Goal: Task Accomplishment & Management: Use online tool/utility

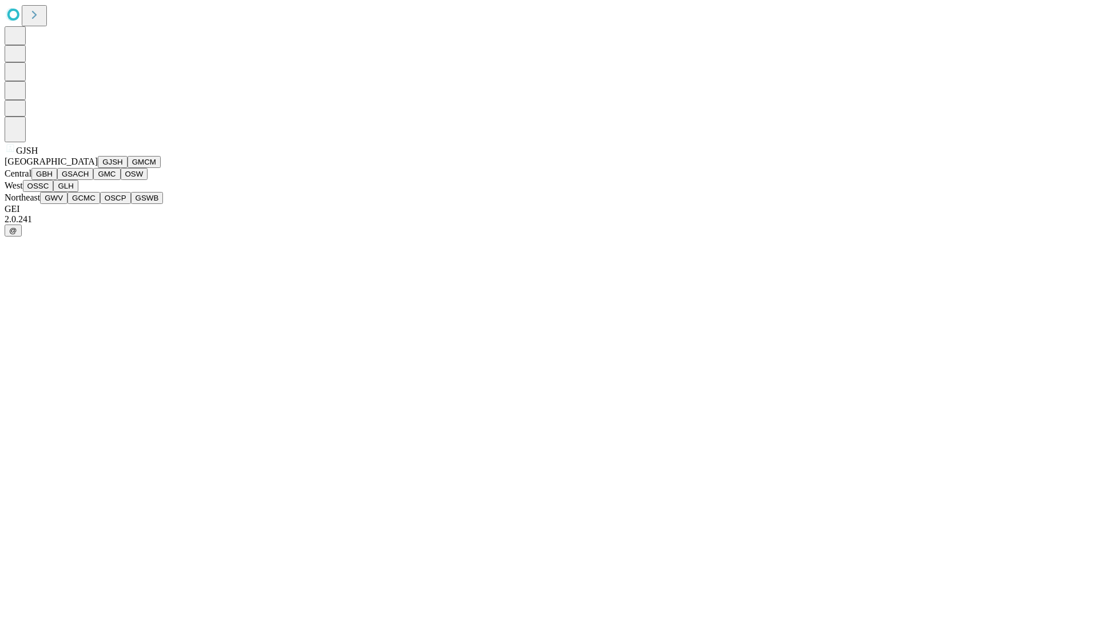
click at [98, 168] on button "GJSH" at bounding box center [113, 162] width 30 height 12
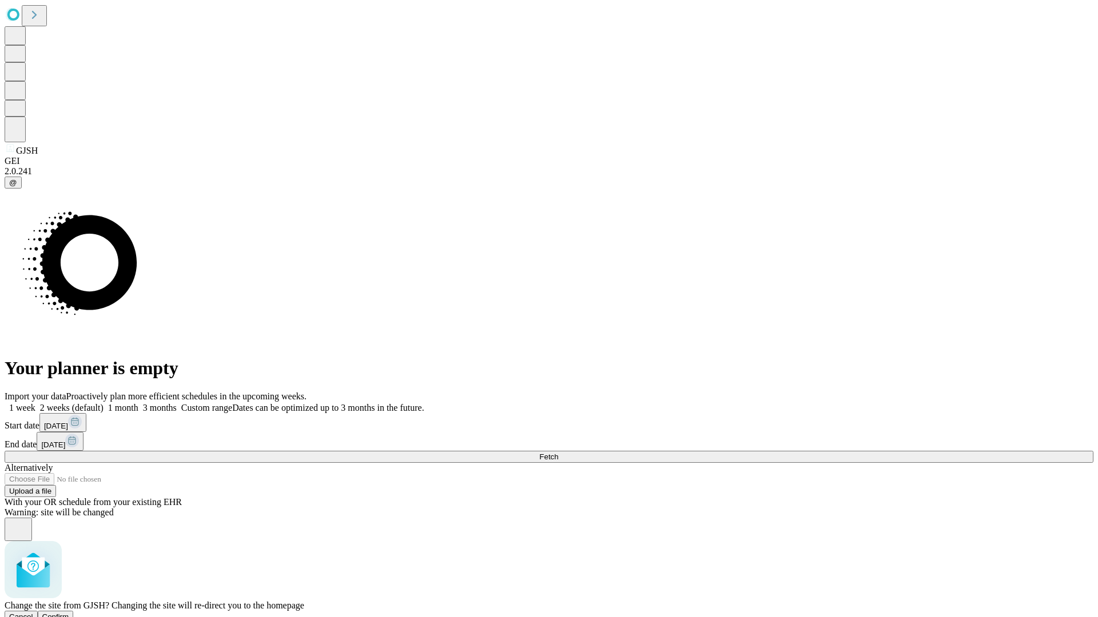
click at [69, 613] on span "Confirm" at bounding box center [55, 617] width 27 height 9
click at [103, 403] on label "2 weeks (default)" at bounding box center [69, 408] width 68 height 10
click at [558, 453] on span "Fetch" at bounding box center [548, 457] width 19 height 9
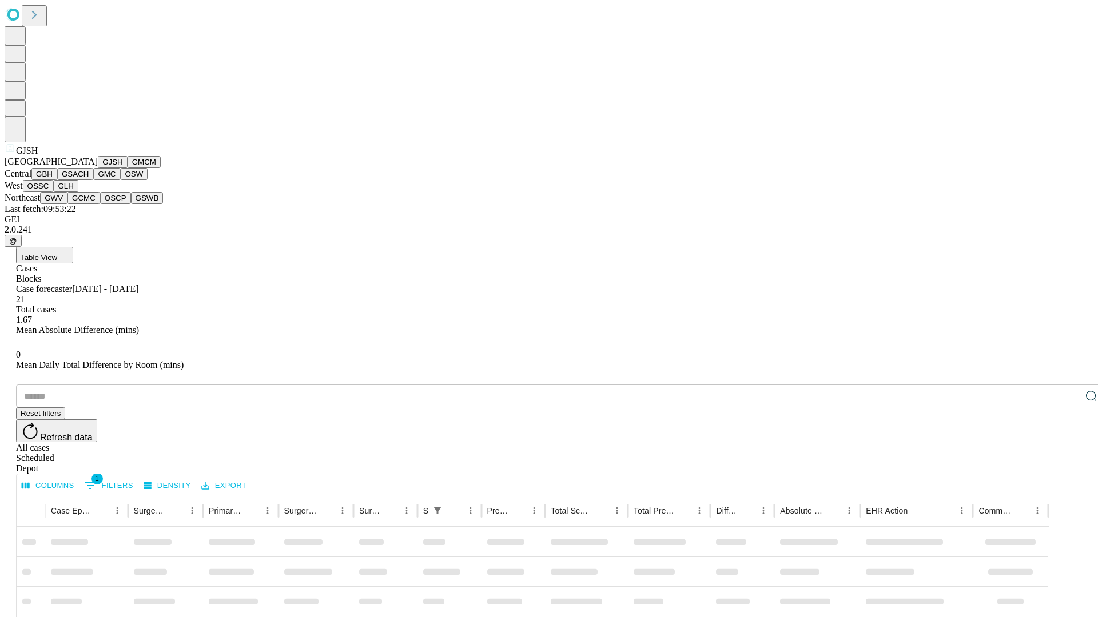
click at [127, 168] on button "GMCM" at bounding box center [143, 162] width 33 height 12
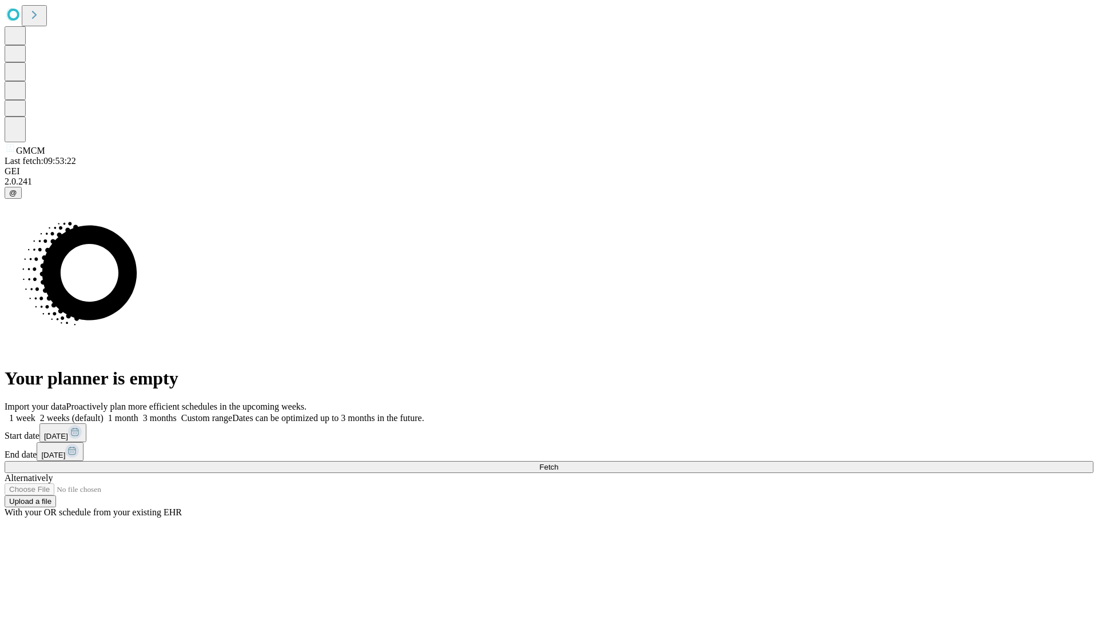
click at [103, 413] on label "2 weeks (default)" at bounding box center [69, 418] width 68 height 10
click at [558, 463] on span "Fetch" at bounding box center [548, 467] width 19 height 9
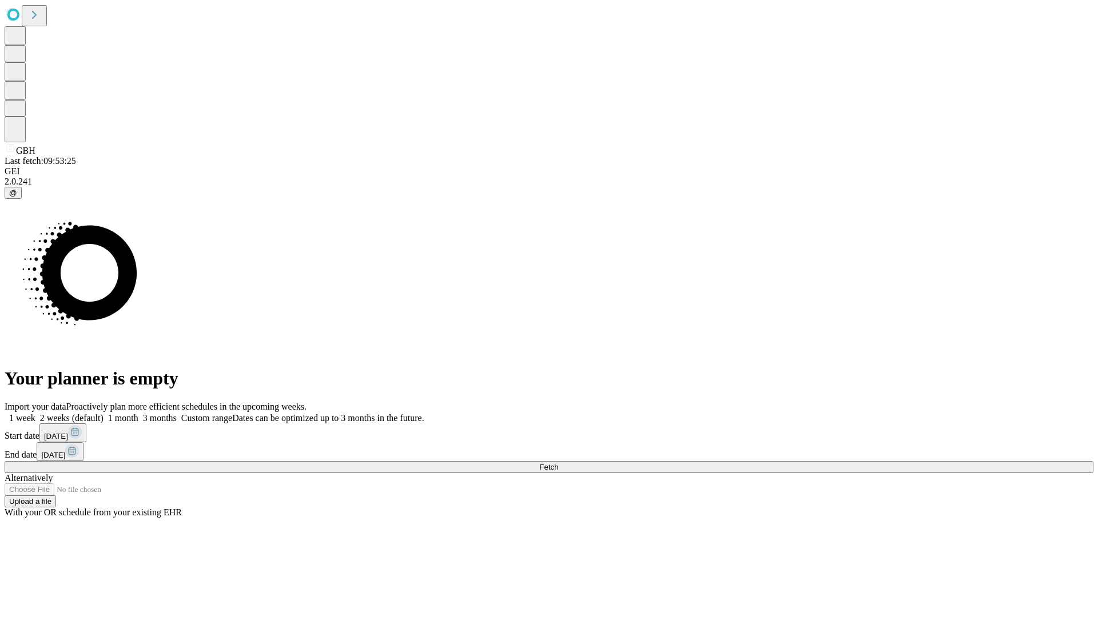
click at [103, 413] on label "2 weeks (default)" at bounding box center [69, 418] width 68 height 10
click at [558, 463] on span "Fetch" at bounding box center [548, 467] width 19 height 9
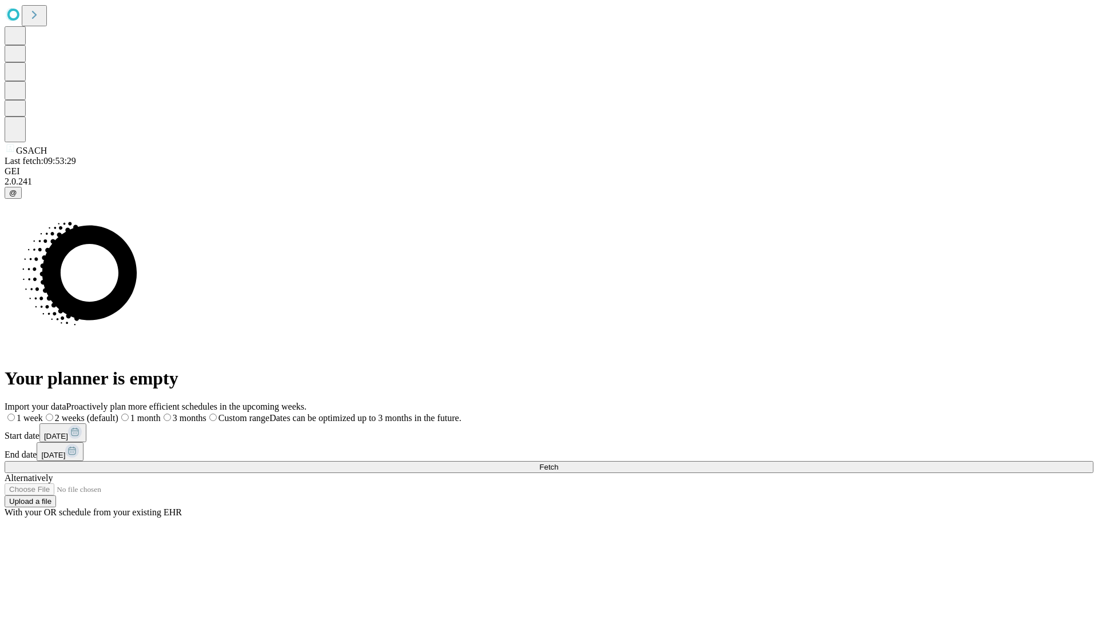
click at [118, 413] on label "2 weeks (default)" at bounding box center [80, 418] width 75 height 10
click at [558, 463] on span "Fetch" at bounding box center [548, 467] width 19 height 9
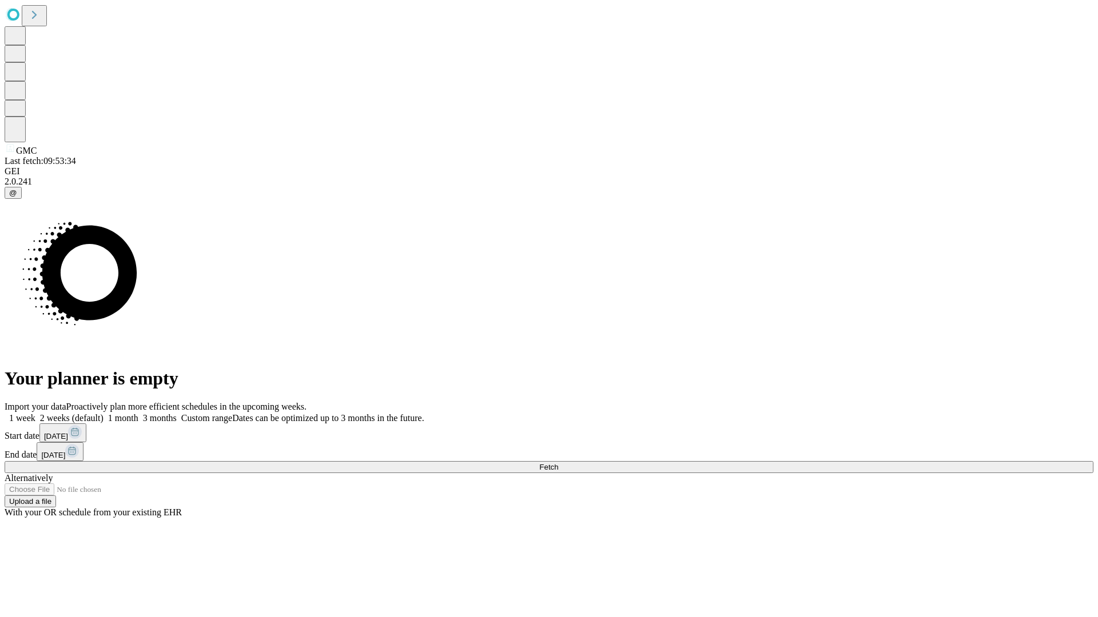
click at [103, 413] on label "2 weeks (default)" at bounding box center [69, 418] width 68 height 10
click at [558, 463] on span "Fetch" at bounding box center [548, 467] width 19 height 9
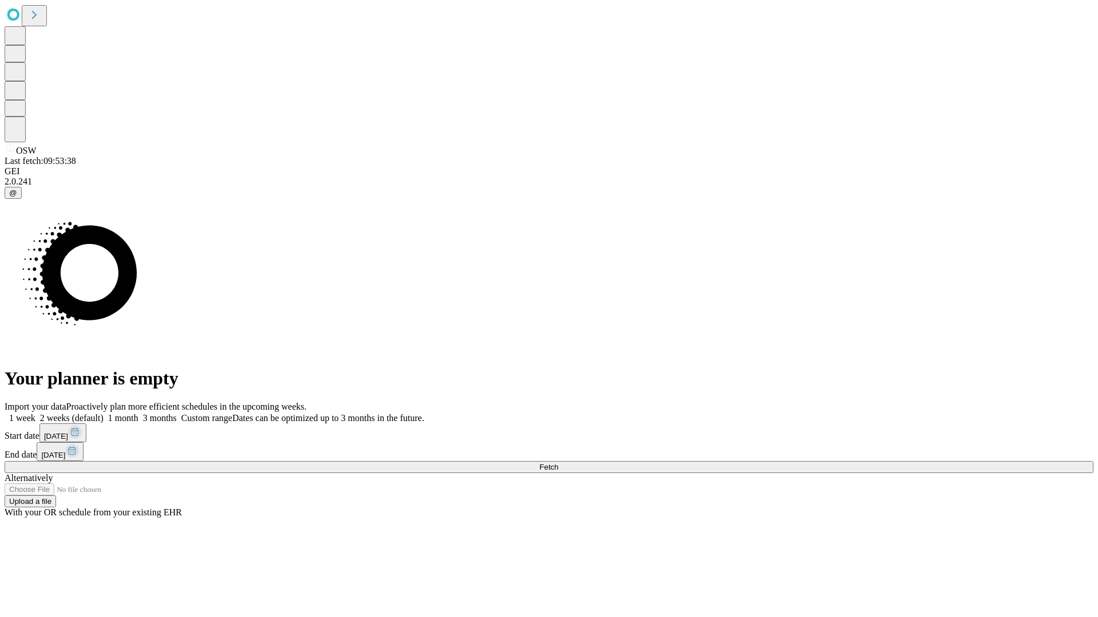
click at [103, 413] on label "2 weeks (default)" at bounding box center [69, 418] width 68 height 10
click at [558, 463] on span "Fetch" at bounding box center [548, 467] width 19 height 9
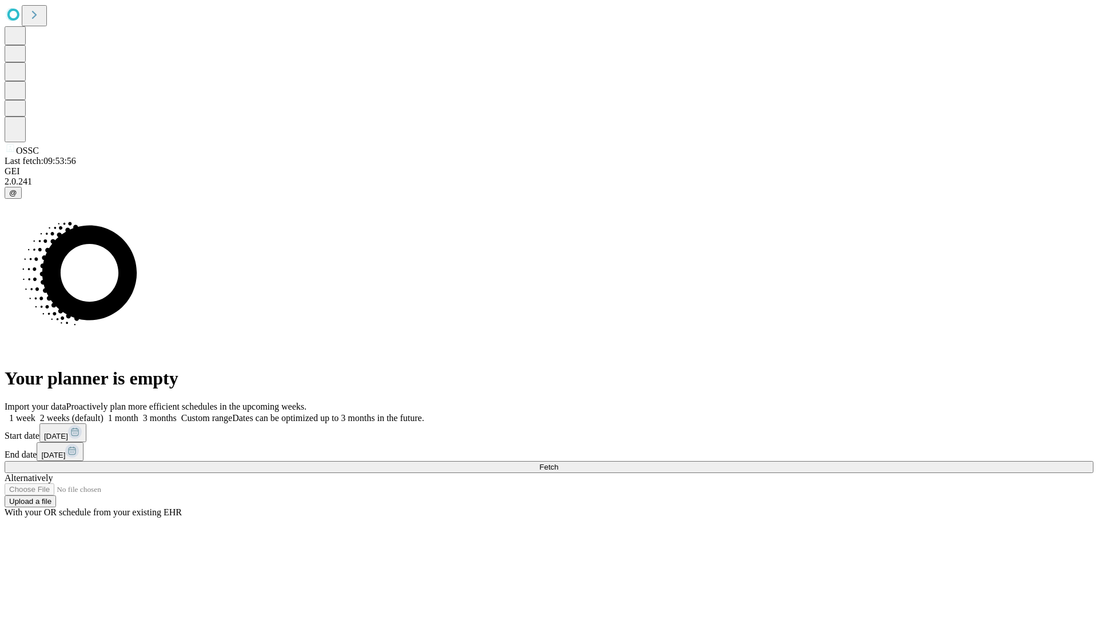
click at [103, 413] on label "2 weeks (default)" at bounding box center [69, 418] width 68 height 10
click at [558, 463] on span "Fetch" at bounding box center [548, 467] width 19 height 9
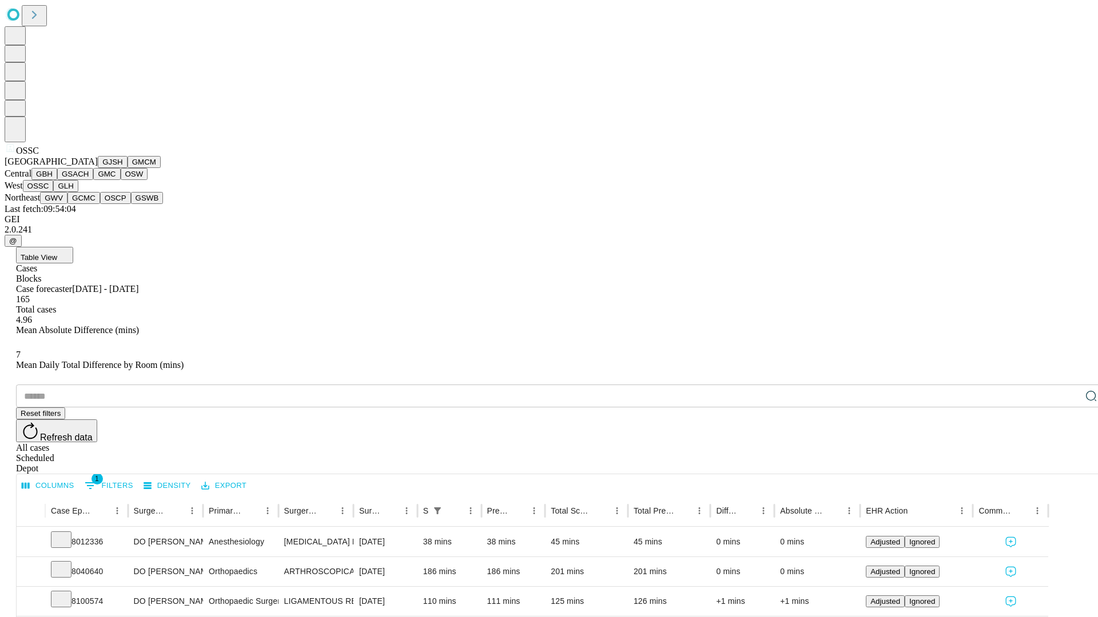
click at [78, 192] on button "GLH" at bounding box center [65, 186] width 25 height 12
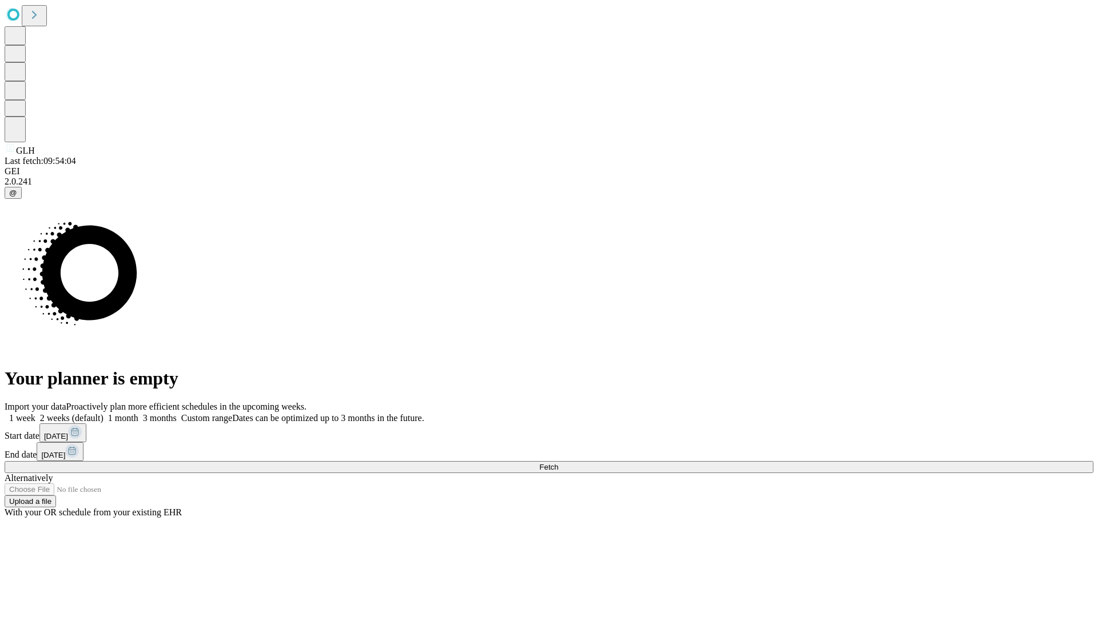
click at [103, 413] on label "2 weeks (default)" at bounding box center [69, 418] width 68 height 10
click at [558, 463] on span "Fetch" at bounding box center [548, 467] width 19 height 9
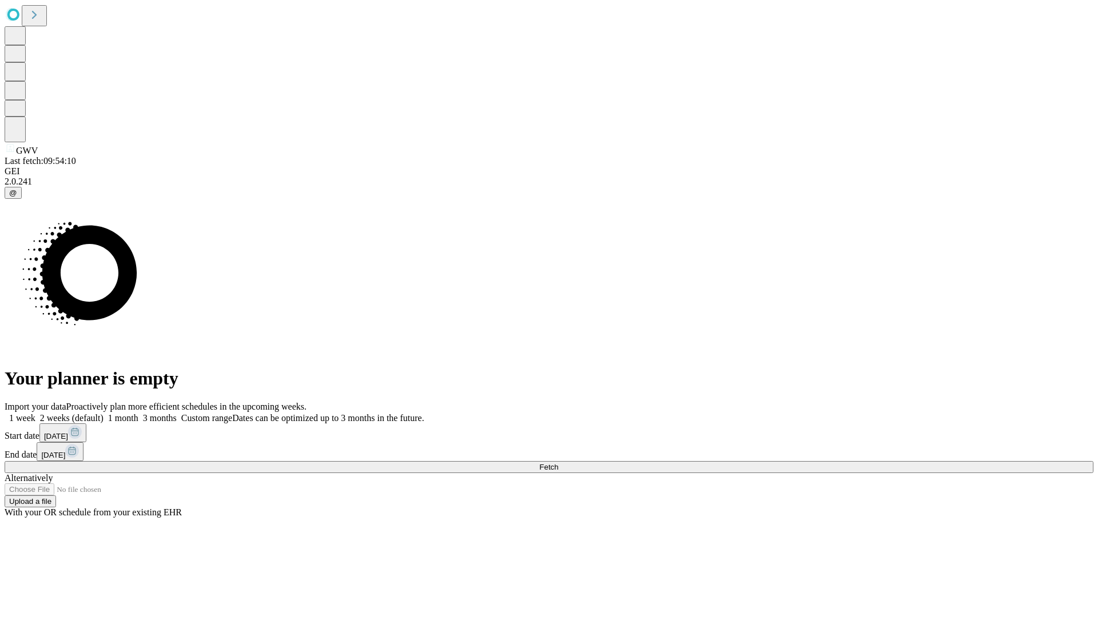
click at [103, 413] on label "2 weeks (default)" at bounding box center [69, 418] width 68 height 10
click at [558, 463] on span "Fetch" at bounding box center [548, 467] width 19 height 9
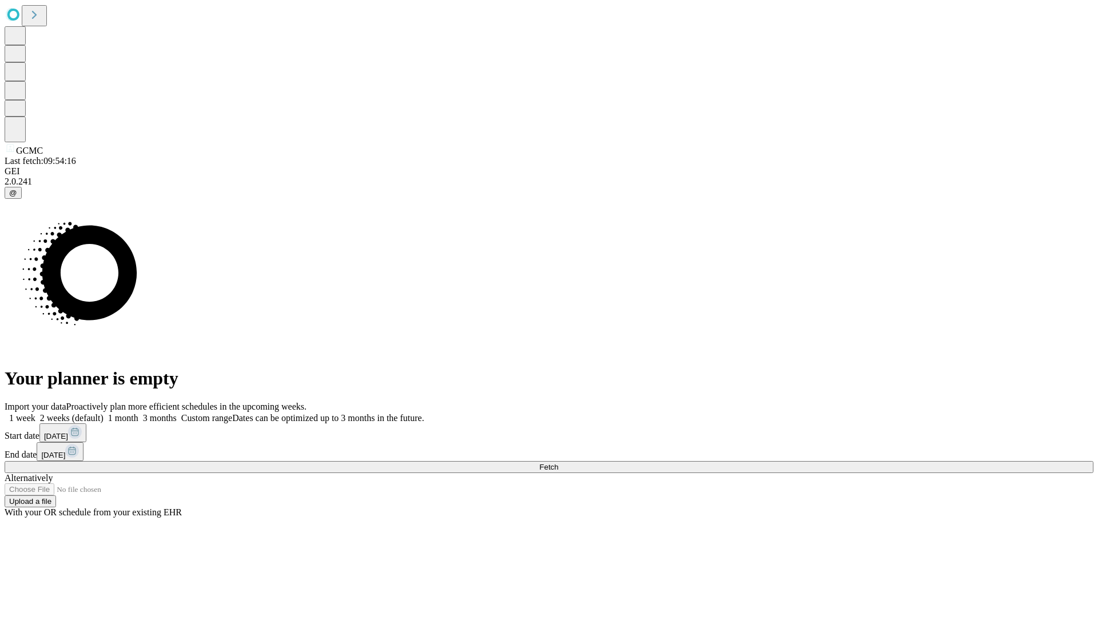
click at [103, 413] on label "2 weeks (default)" at bounding box center [69, 418] width 68 height 10
click at [558, 463] on span "Fetch" at bounding box center [548, 467] width 19 height 9
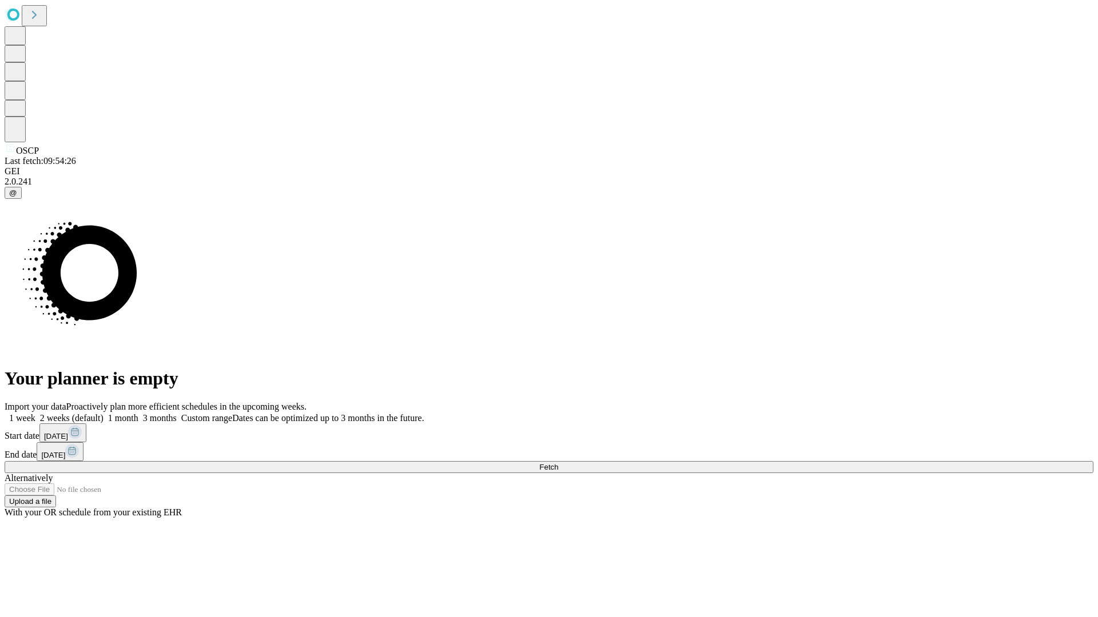
click at [103, 413] on label "2 weeks (default)" at bounding box center [69, 418] width 68 height 10
click at [558, 463] on span "Fetch" at bounding box center [548, 467] width 19 height 9
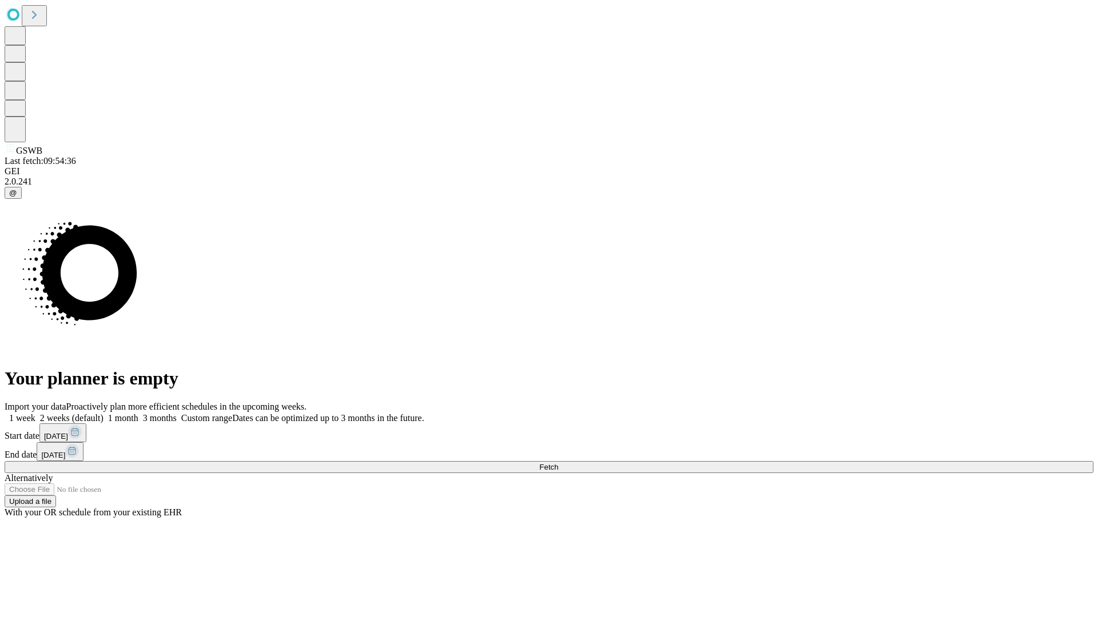
click at [103, 413] on label "2 weeks (default)" at bounding box center [69, 418] width 68 height 10
click at [558, 463] on span "Fetch" at bounding box center [548, 467] width 19 height 9
